Goal: Task Accomplishment & Management: Manage account settings

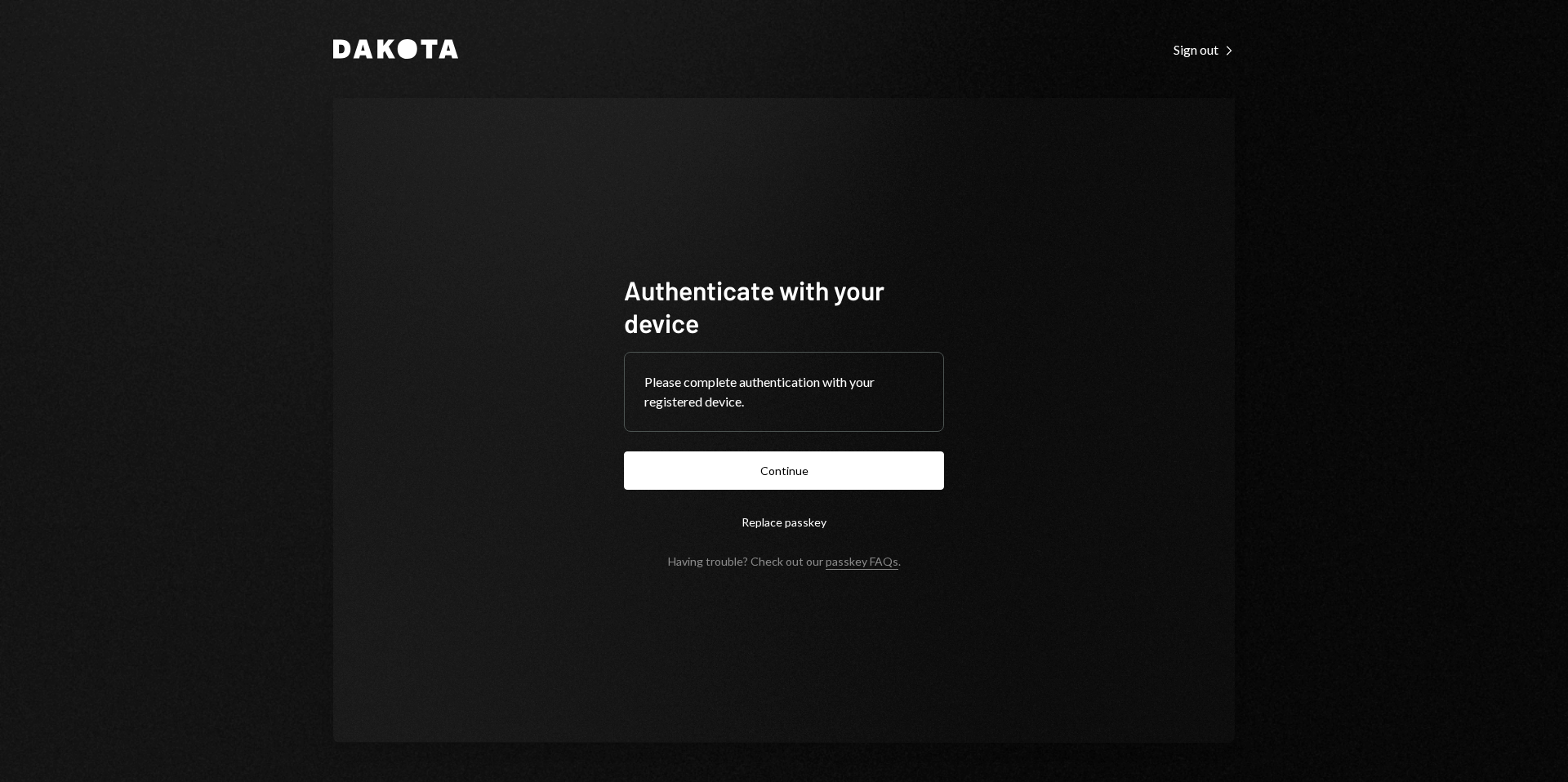
click at [779, 469] on button "Continue" at bounding box center [784, 470] width 320 height 38
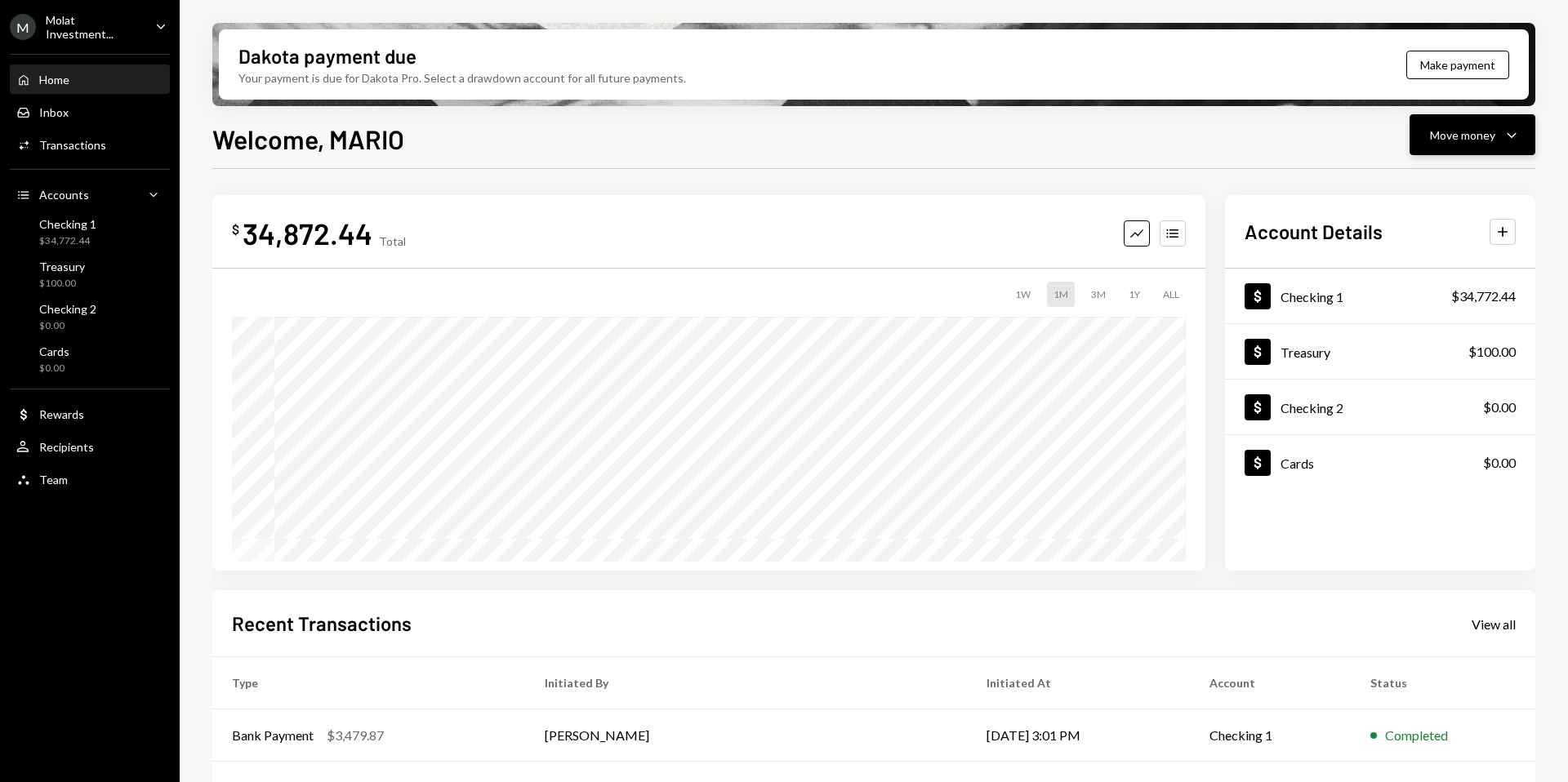
click at [1469, 141] on div "Move money" at bounding box center [1462, 135] width 66 height 17
click at [1429, 176] on div "Send" at bounding box center [1459, 184] width 119 height 17
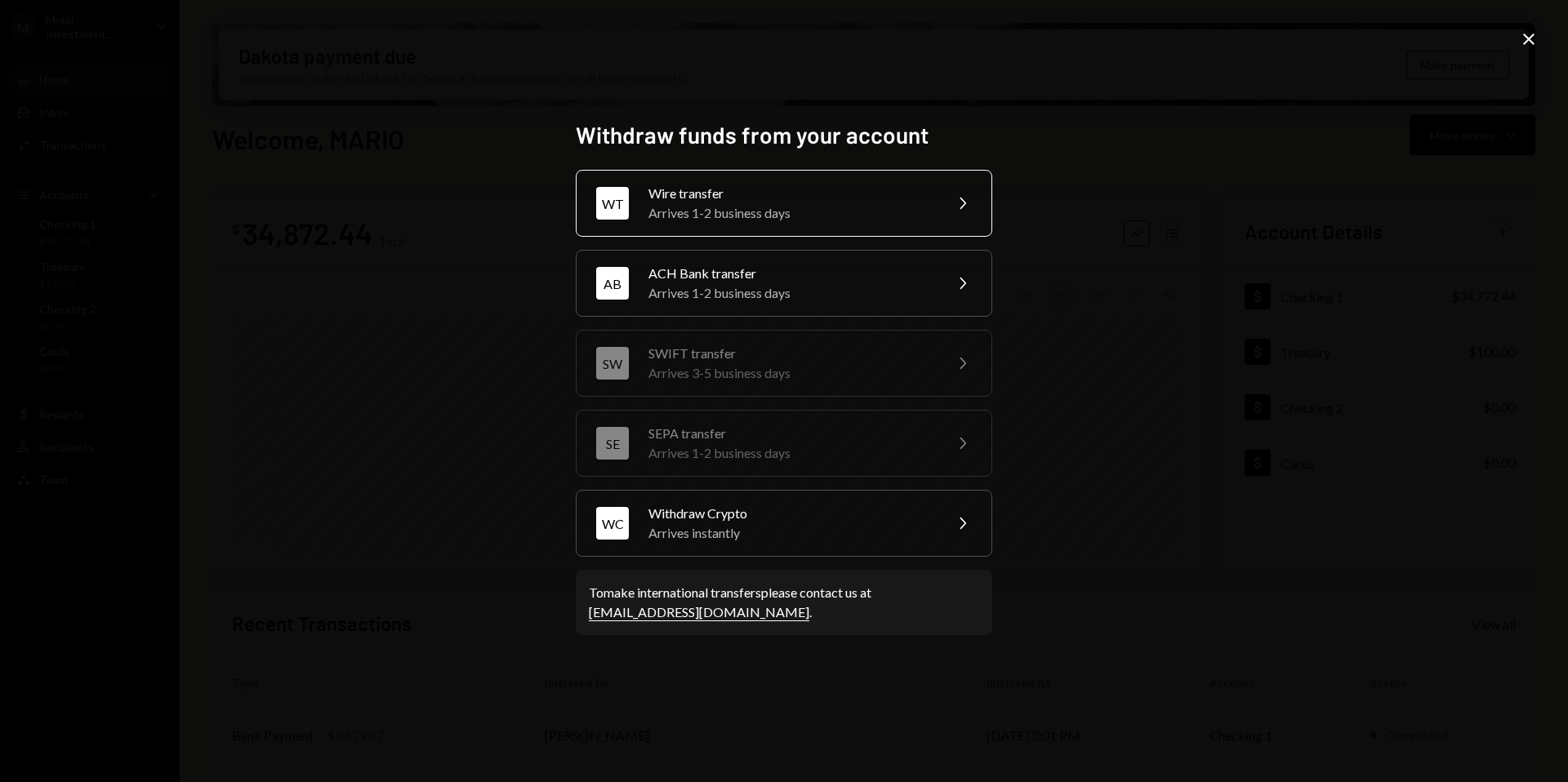
click at [723, 214] on div "Arrives 1-2 business days" at bounding box center [790, 213] width 284 height 20
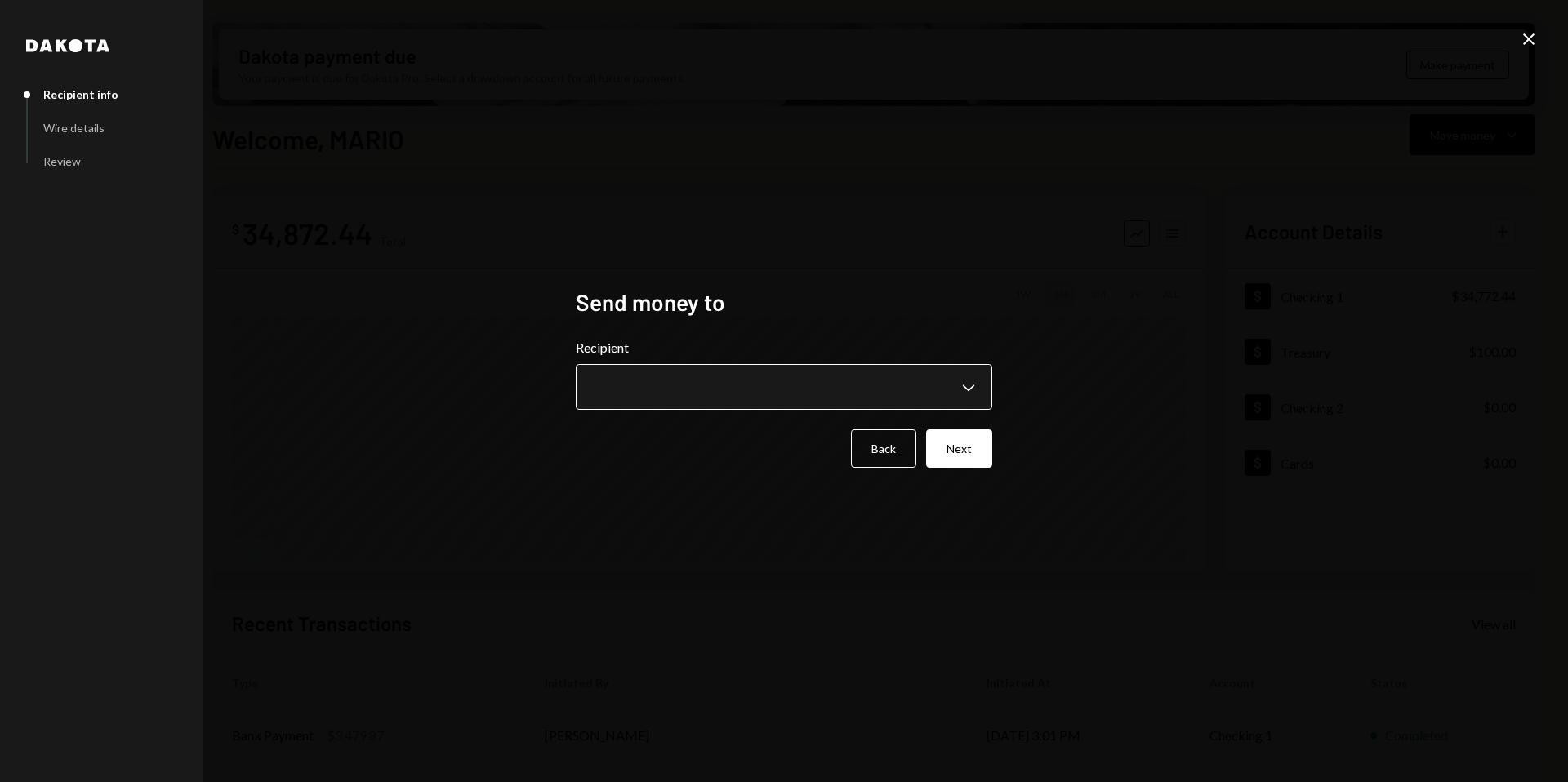
click at [738, 386] on body "M Molat Investment... Caret Down Home Home Inbox Inbox Activities Transactions …" at bounding box center [784, 391] width 1568 height 782
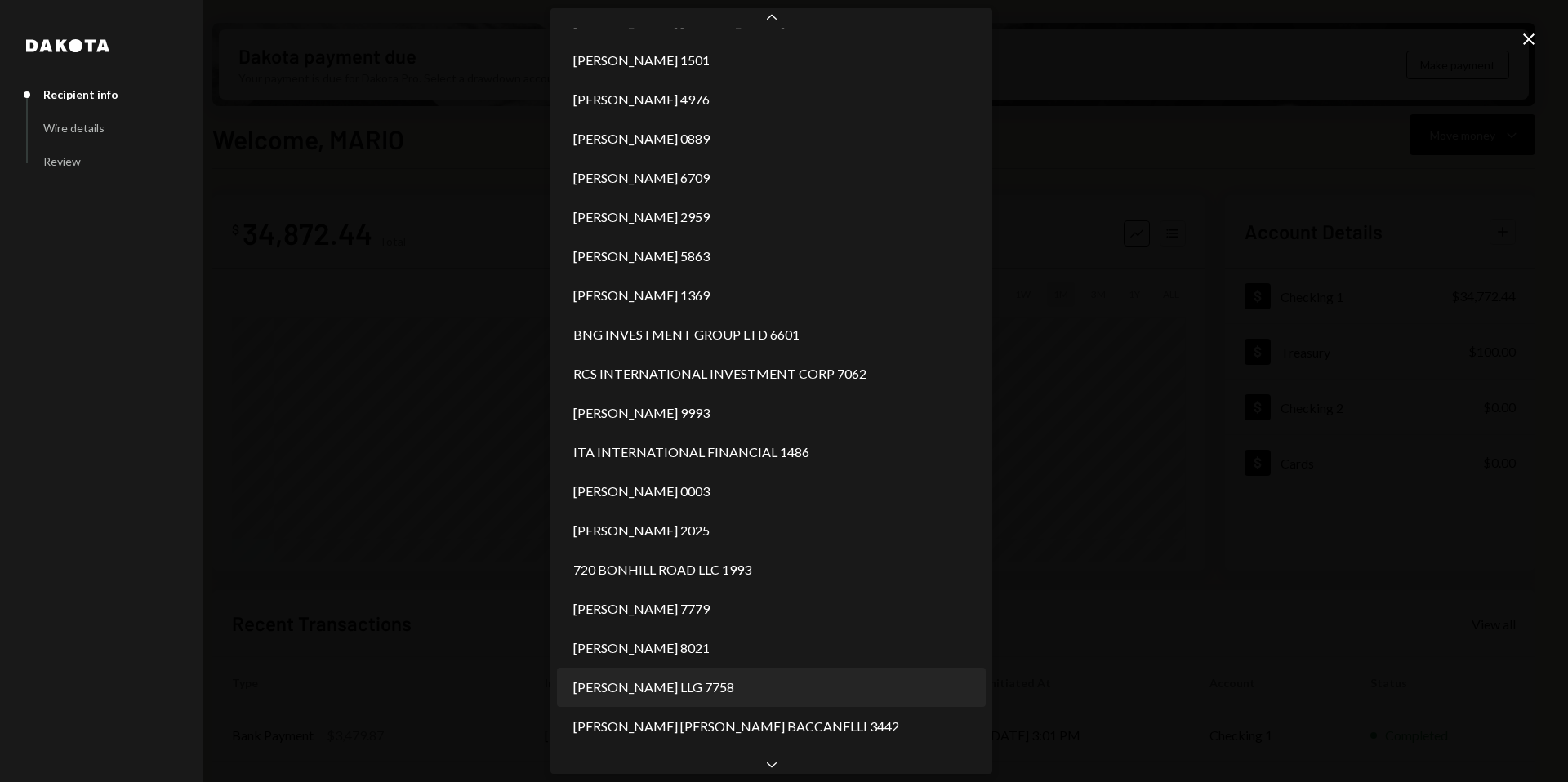
scroll to position [1678, 0]
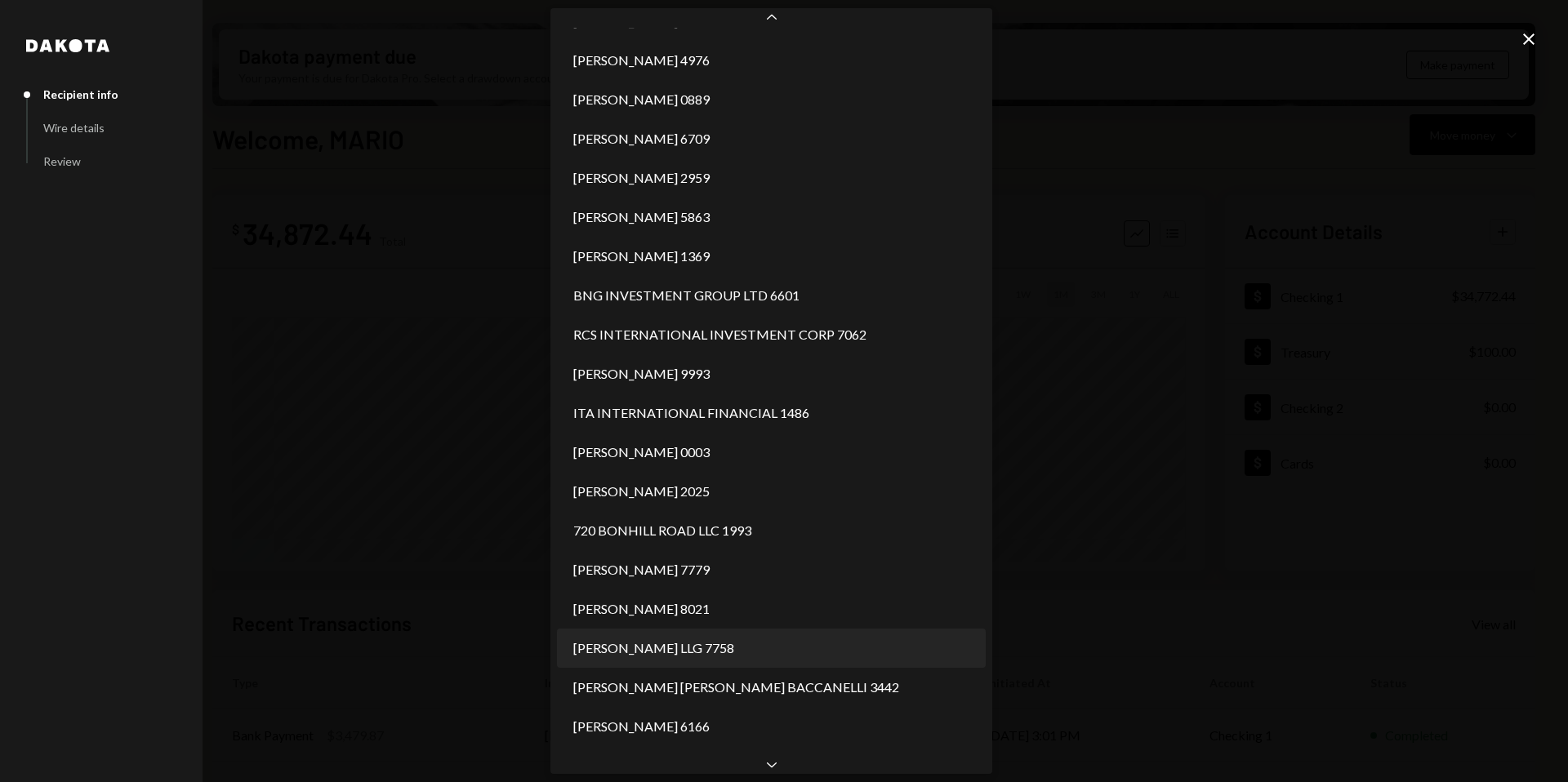
select select "**********"
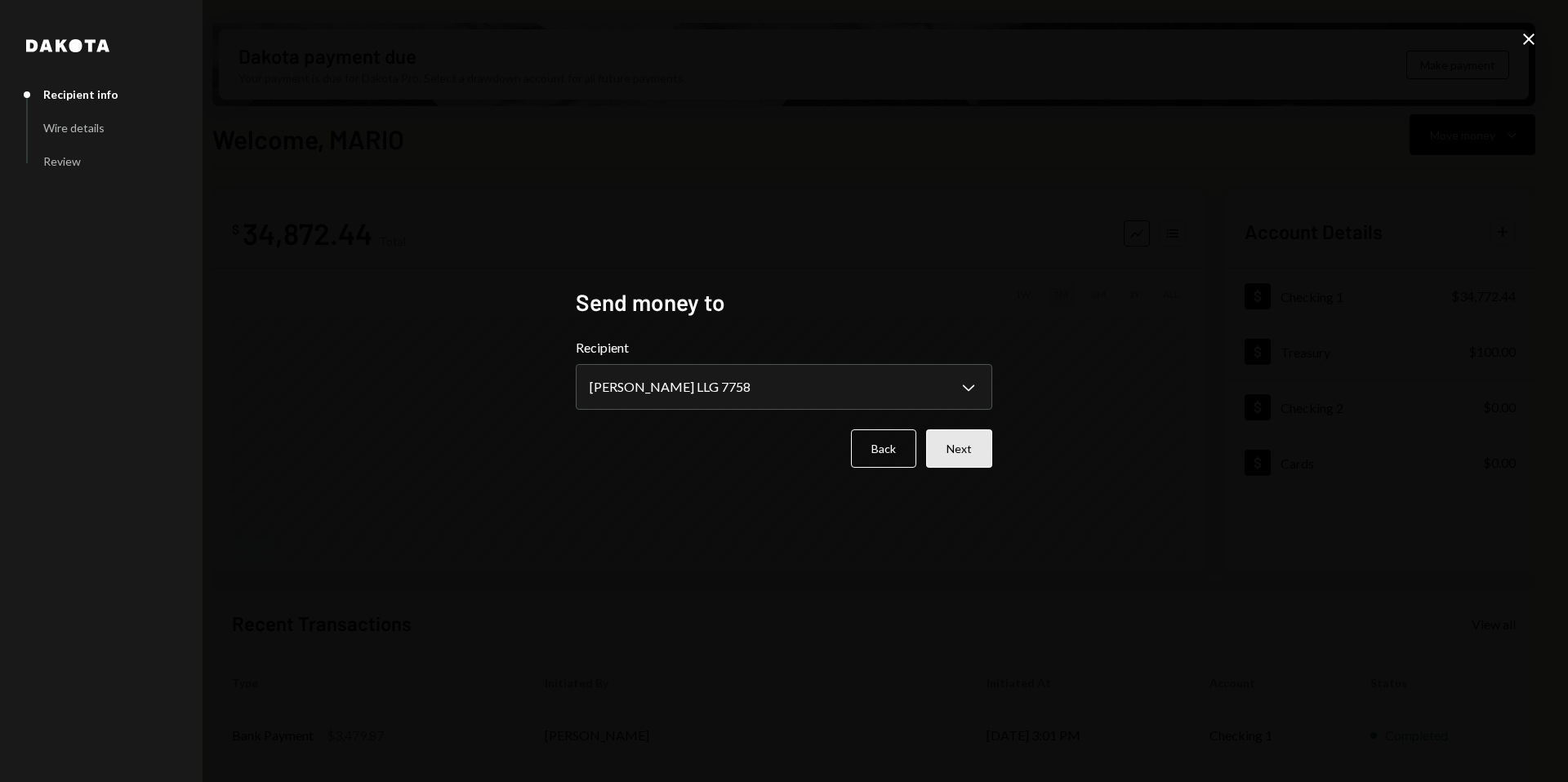
click at [957, 452] on button "Next" at bounding box center [959, 448] width 67 height 38
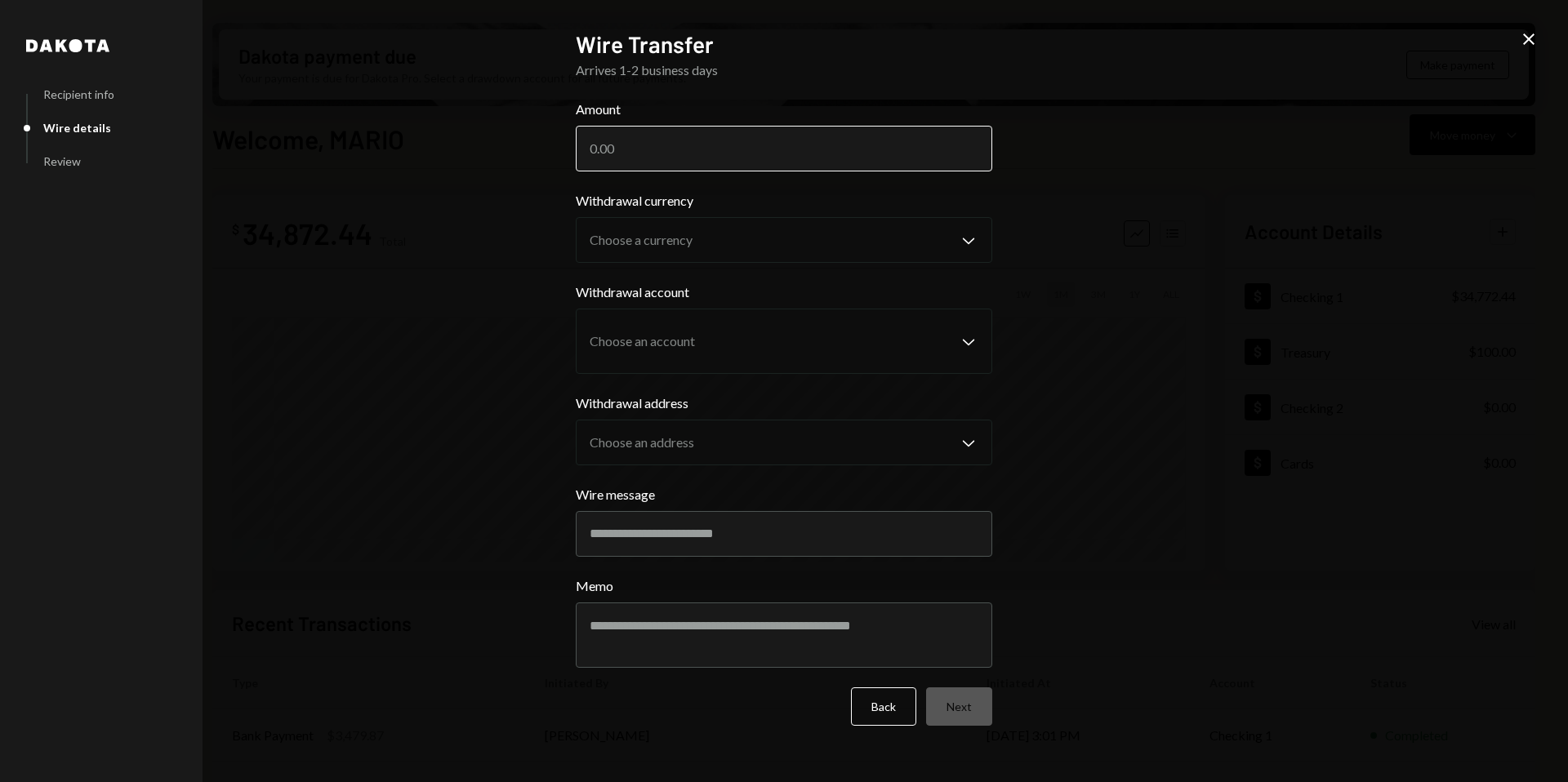
click at [657, 155] on input "Amount" at bounding box center [784, 149] width 417 height 46
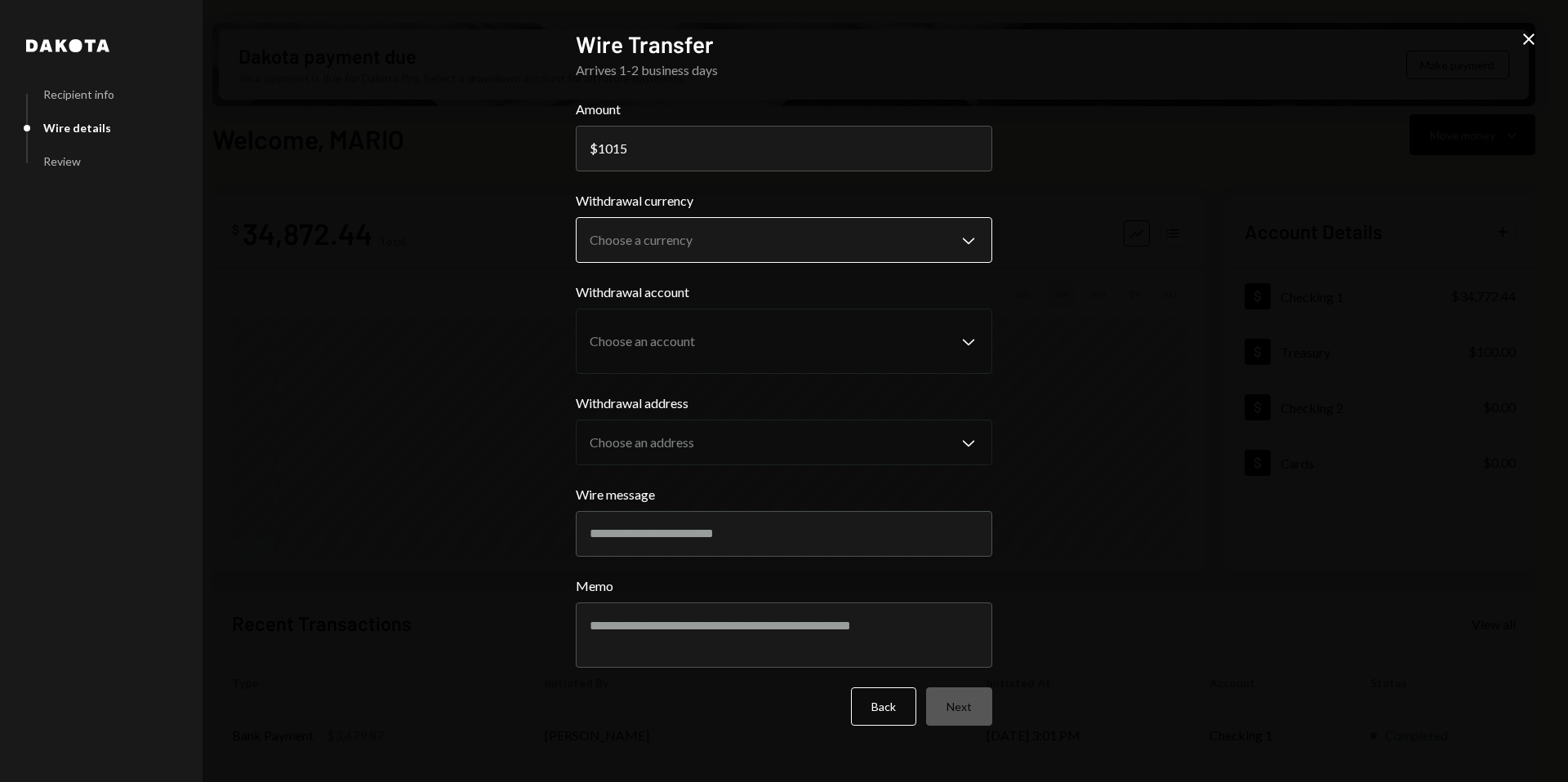
type input "1015"
click at [719, 234] on body "M Molat Investment... Caret Down Home Home Inbox Inbox Activities Transactions …" at bounding box center [784, 391] width 1568 height 782
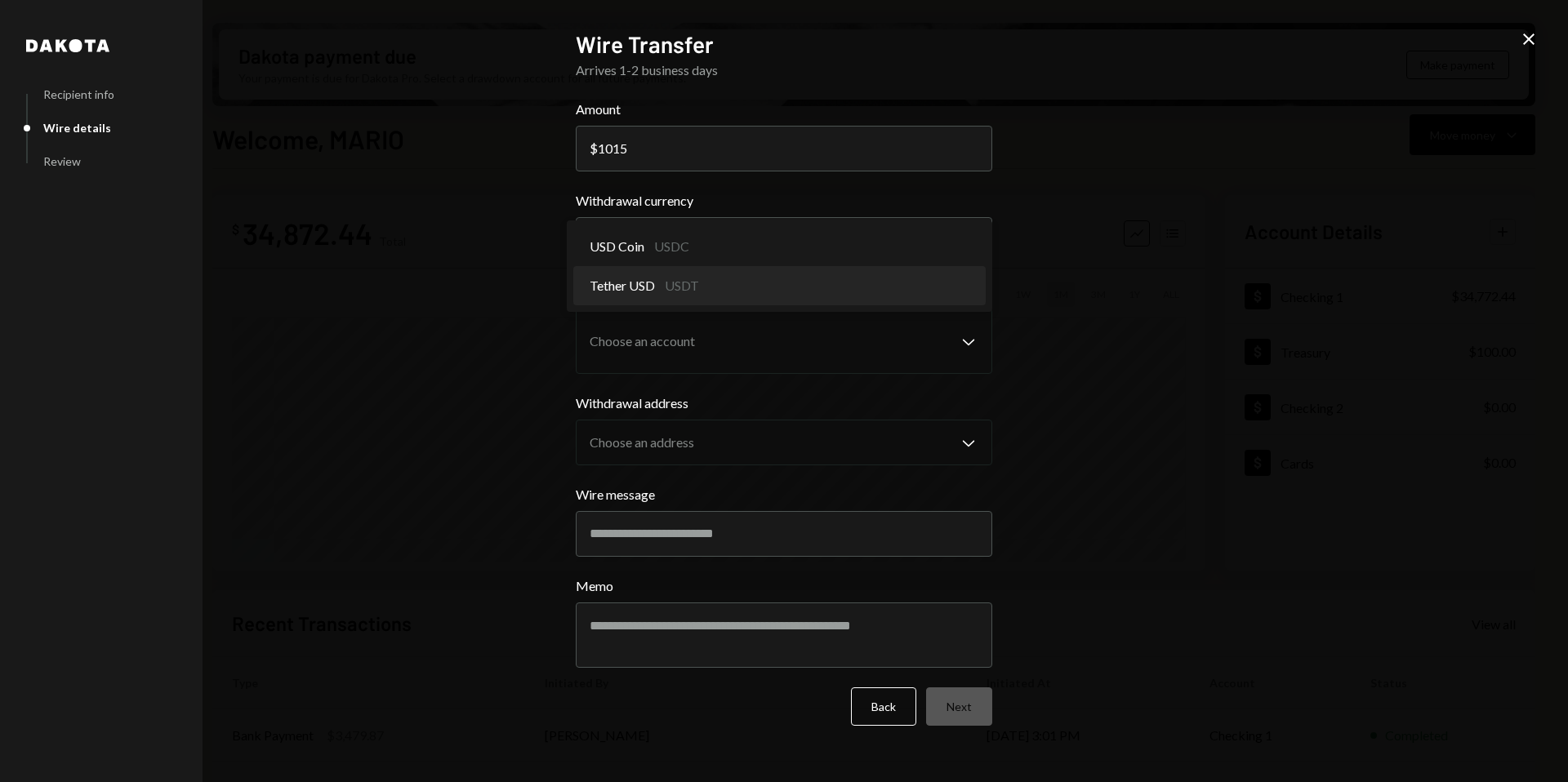
select select "****"
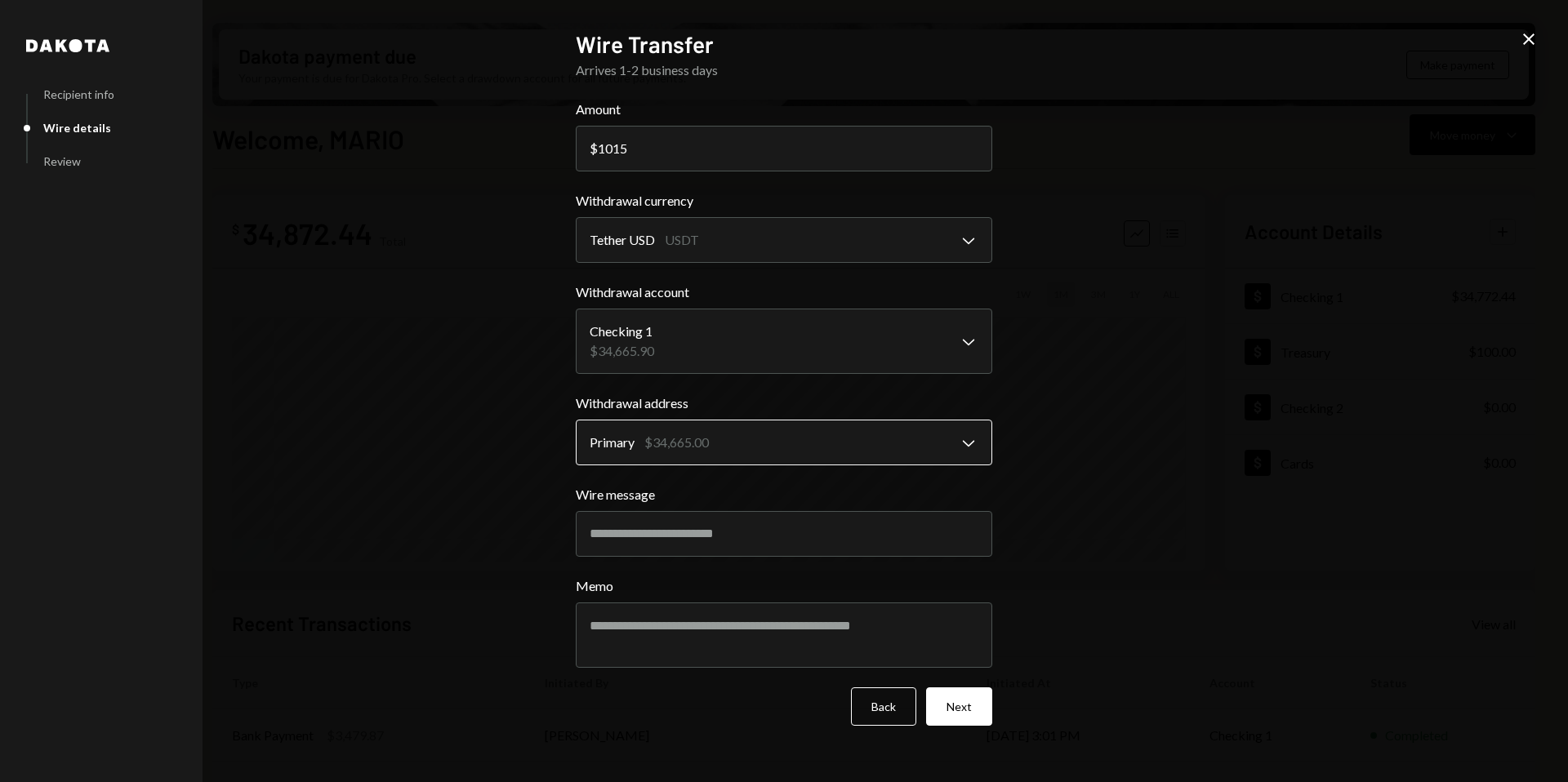
click at [712, 442] on body "M Molat Investment... Caret Down Home Home Inbox Inbox Activities Transactions …" at bounding box center [784, 391] width 1568 height 782
click at [764, 533] on input "Wire message" at bounding box center [784, 534] width 417 height 46
type input "**********"
click at [958, 712] on button "Next" at bounding box center [959, 706] width 67 height 38
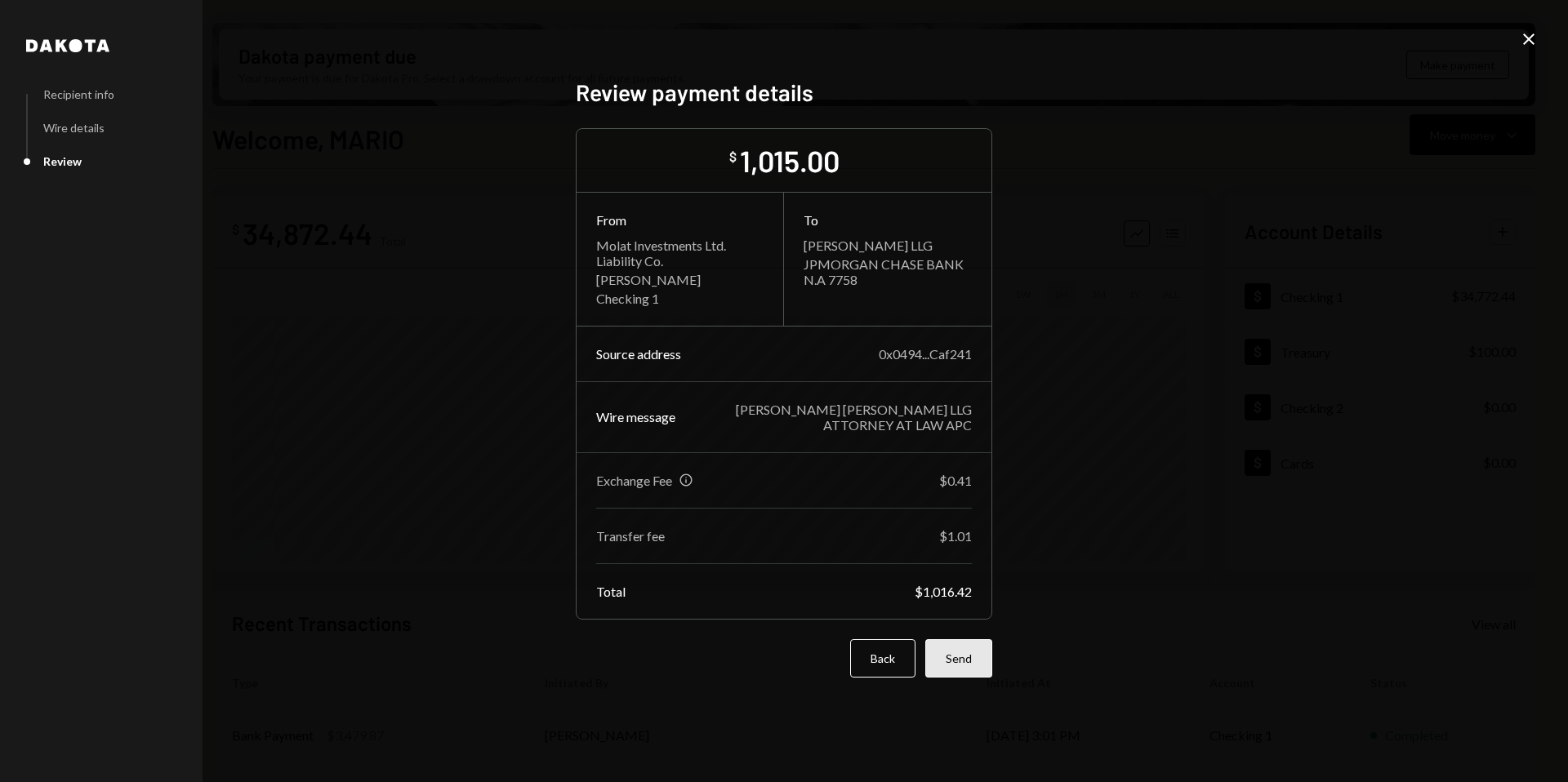
click at [970, 648] on button "Send" at bounding box center [959, 658] width 67 height 38
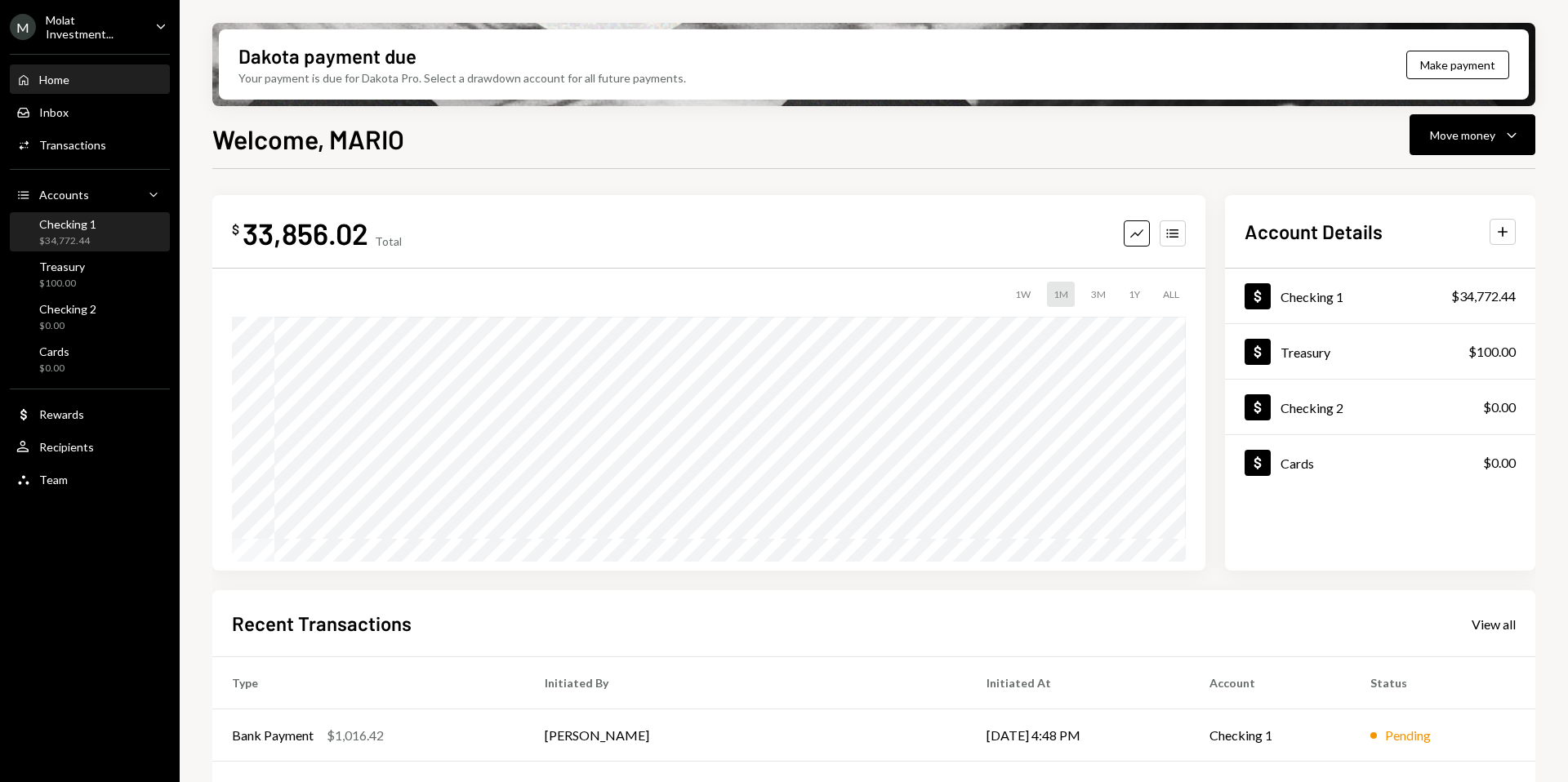
click at [87, 242] on div "$34,772.44" at bounding box center [67, 241] width 57 height 14
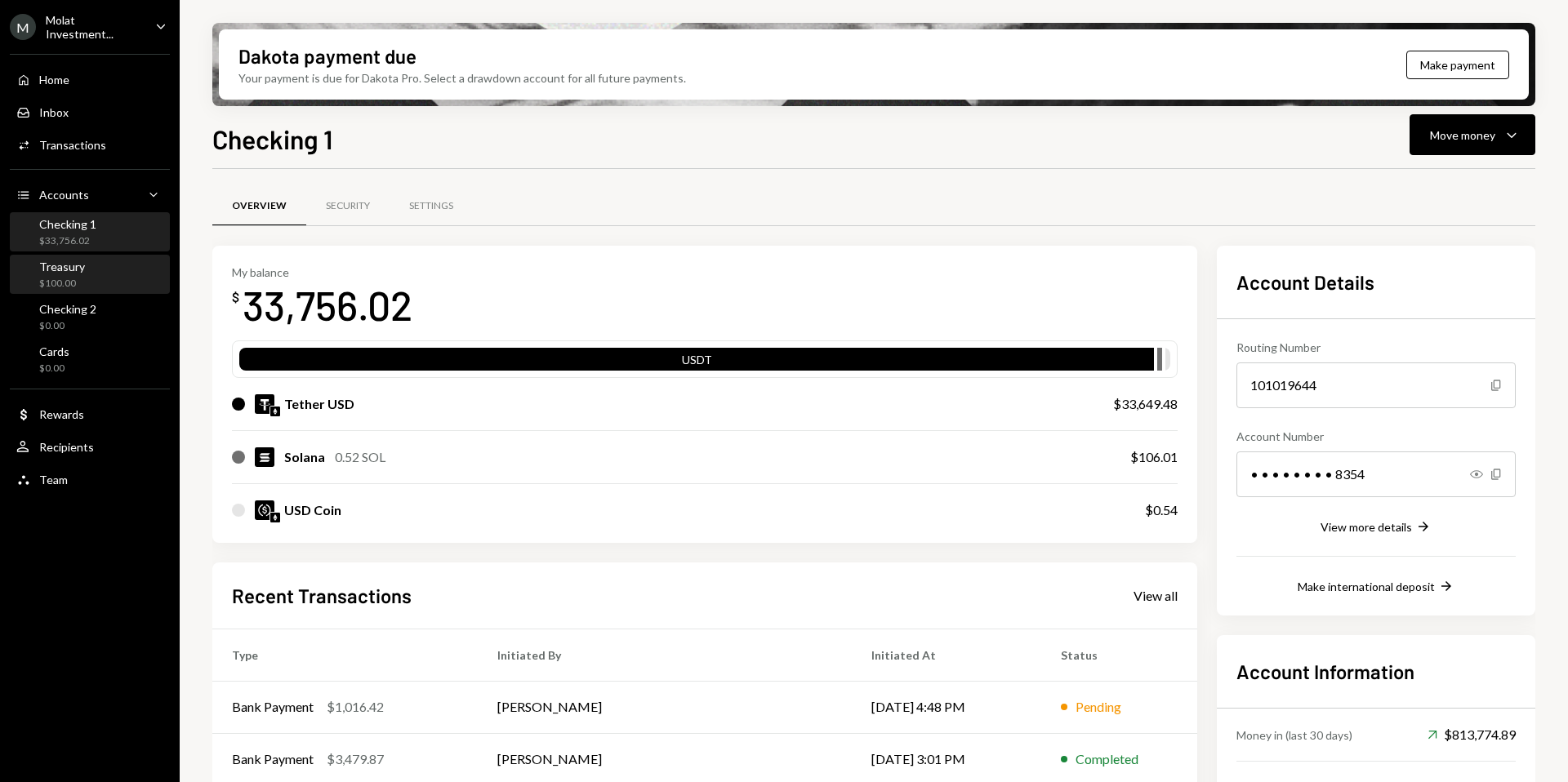
click at [98, 264] on div "Treasury $100.00" at bounding box center [90, 275] width 147 height 31
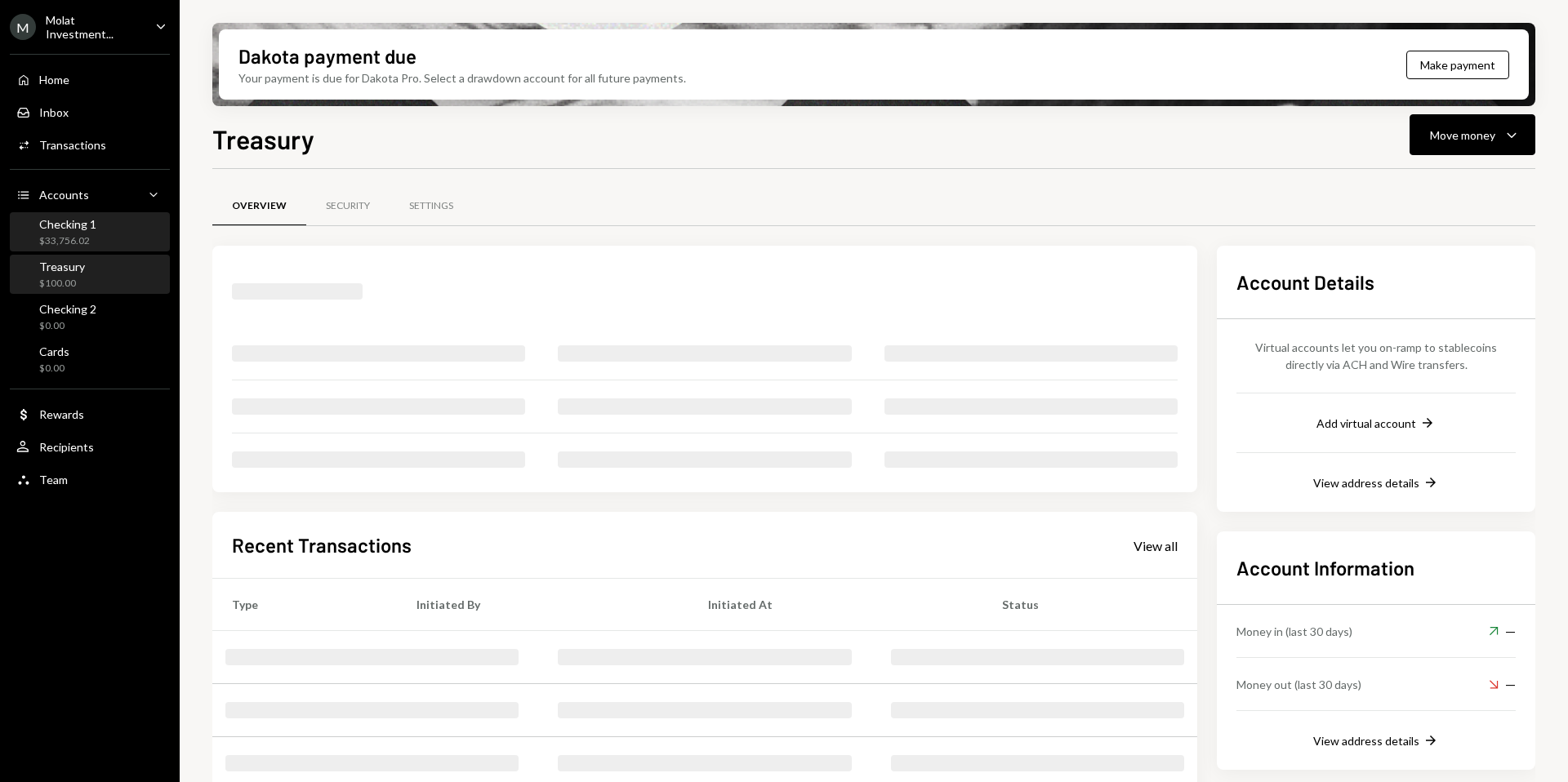
click at [98, 232] on div "Checking 1 $33,756.02" at bounding box center [90, 232] width 147 height 31
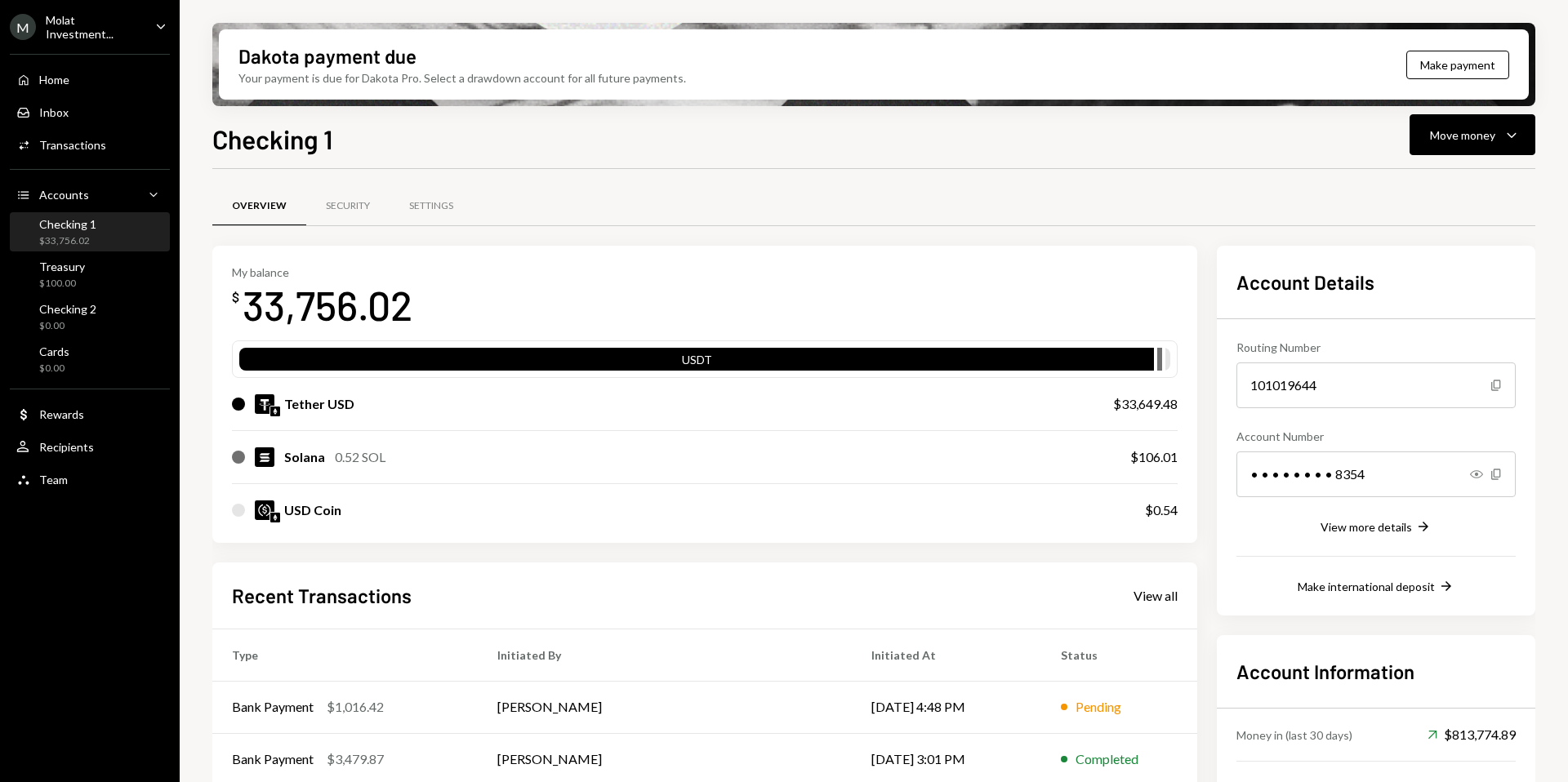
click at [90, 27] on div "Molat Investment..." at bounding box center [94, 27] width 97 height 27
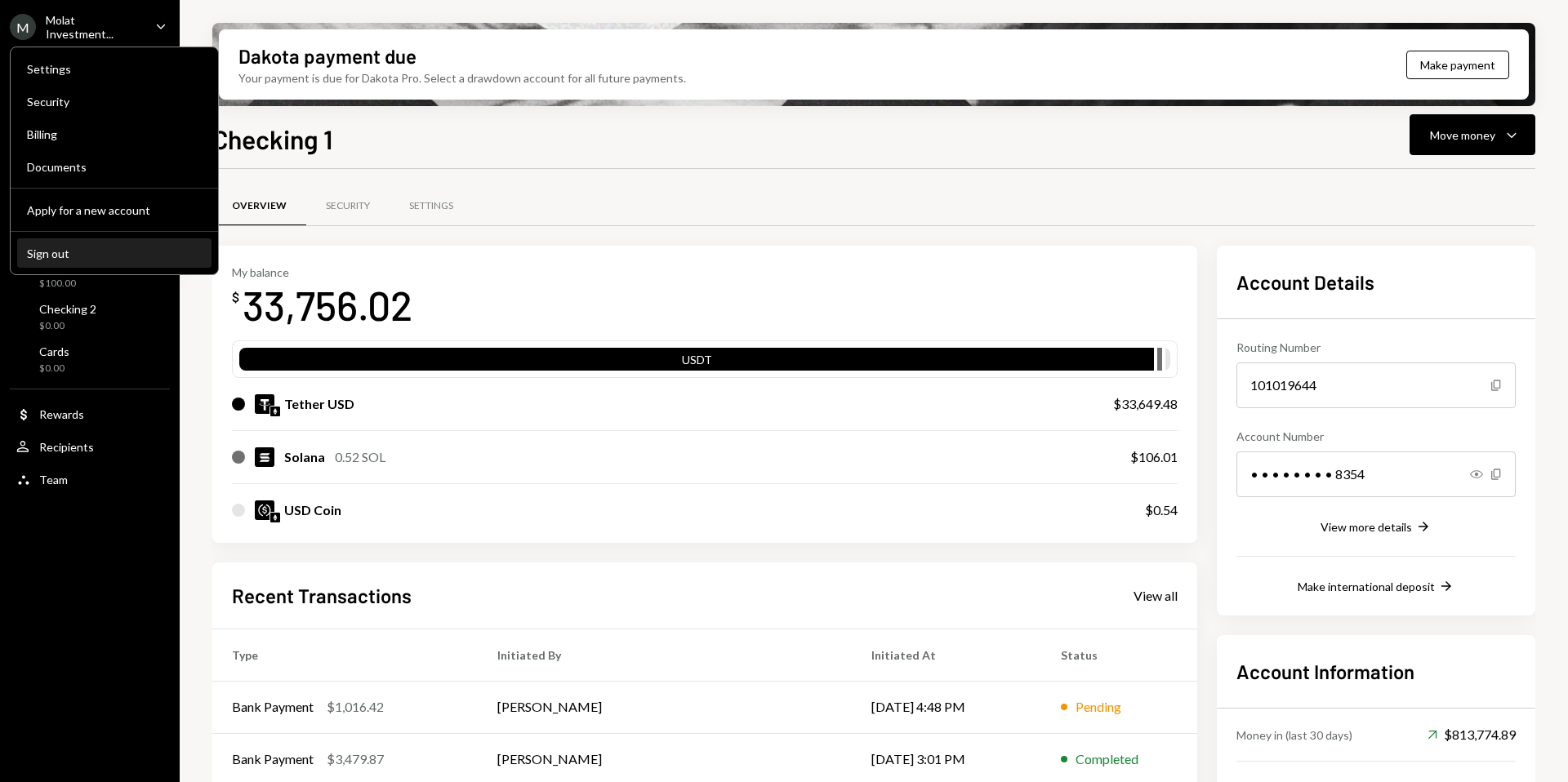
click at [88, 244] on button "Sign out" at bounding box center [114, 254] width 194 height 29
